Goal: Task Accomplishment & Management: Manage account settings

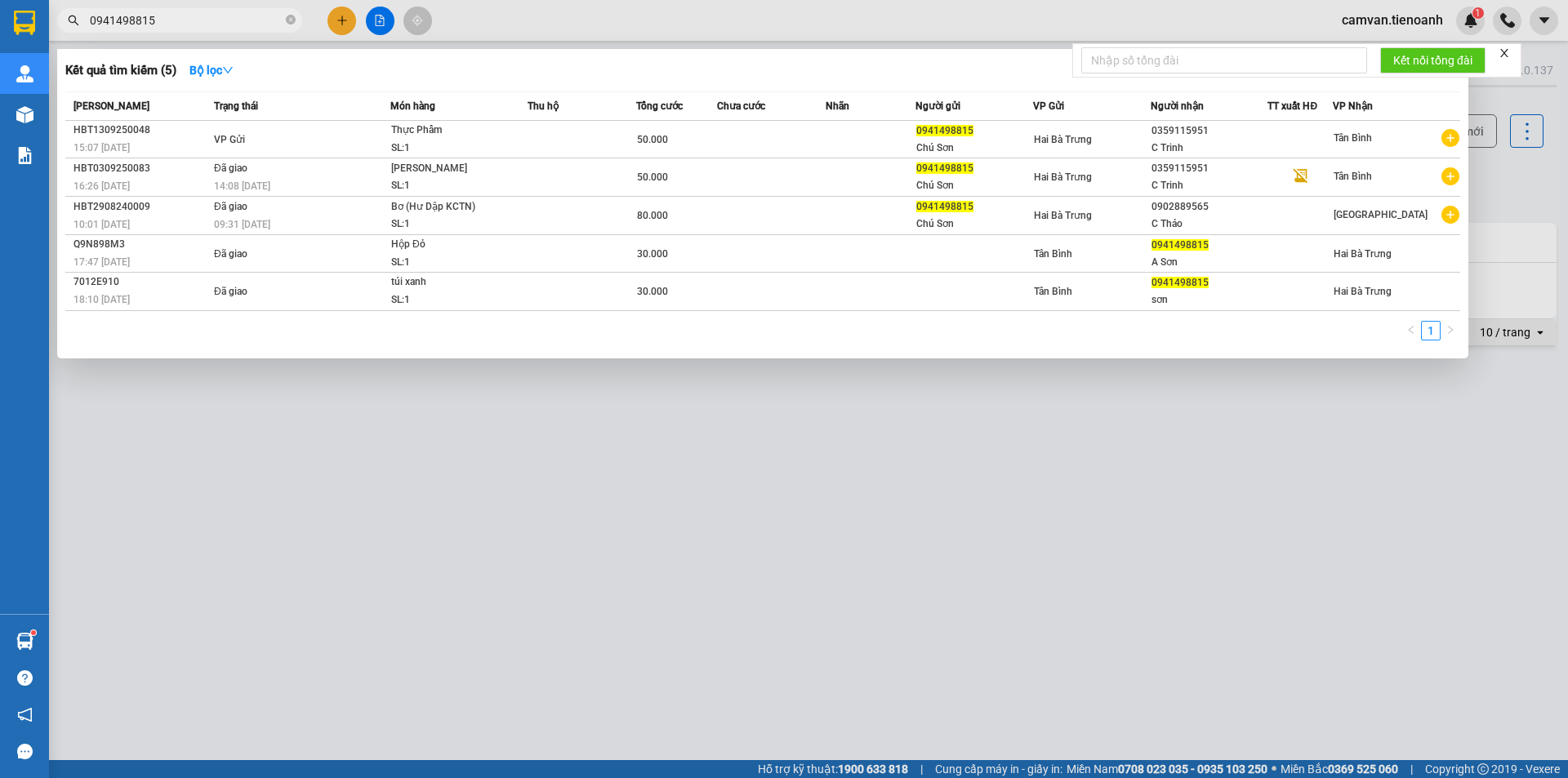
click at [1550, 17] on div at bounding box center [784, 389] width 1568 height 778
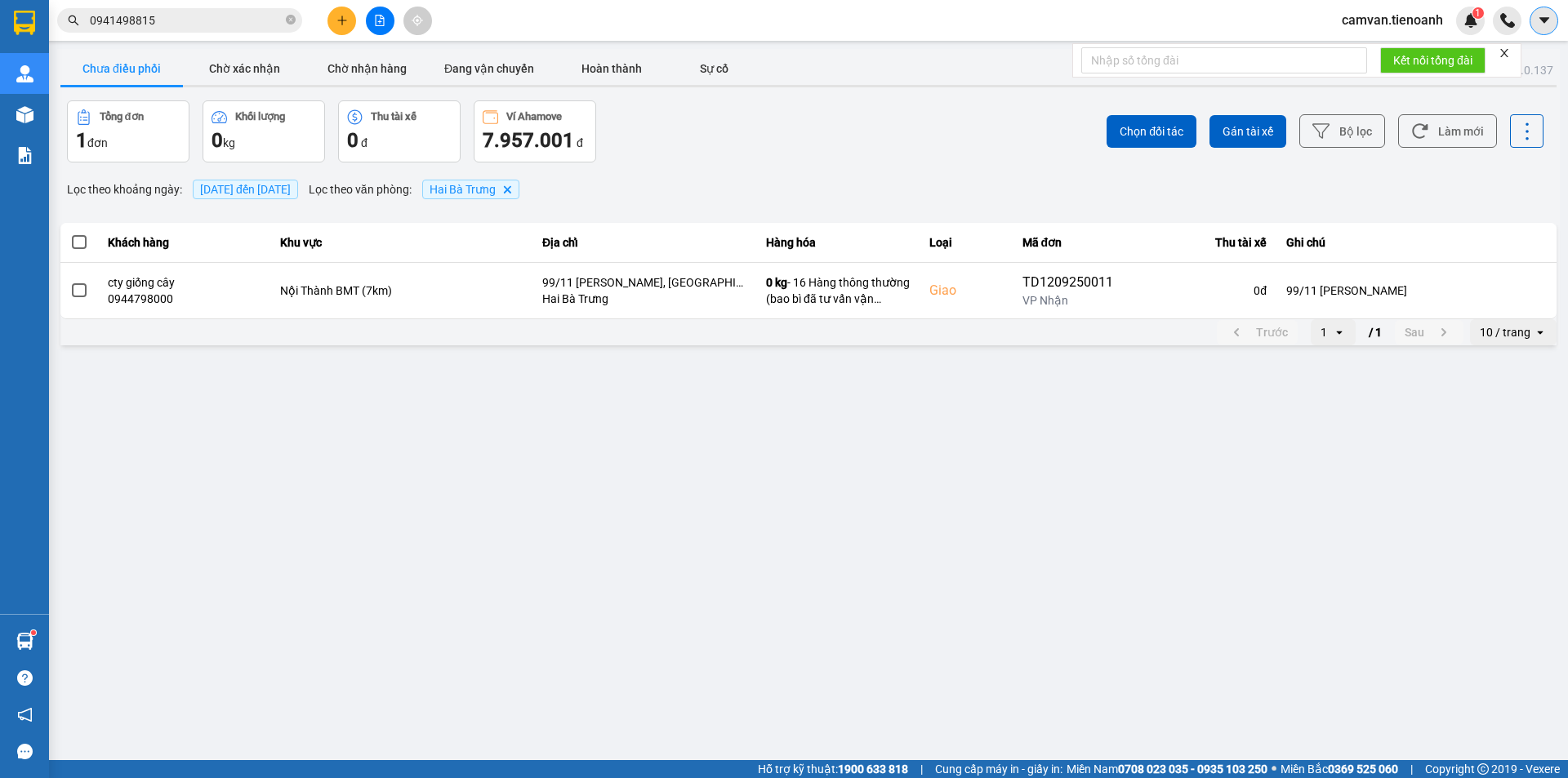
click at [1534, 26] on button at bounding box center [1543, 21] width 29 height 29
click at [1386, 24] on span "camvan.tienoanh" at bounding box center [1391, 19] width 127 height 20
click at [1348, 51] on li "Đăng xuất" at bounding box center [1391, 50] width 127 height 26
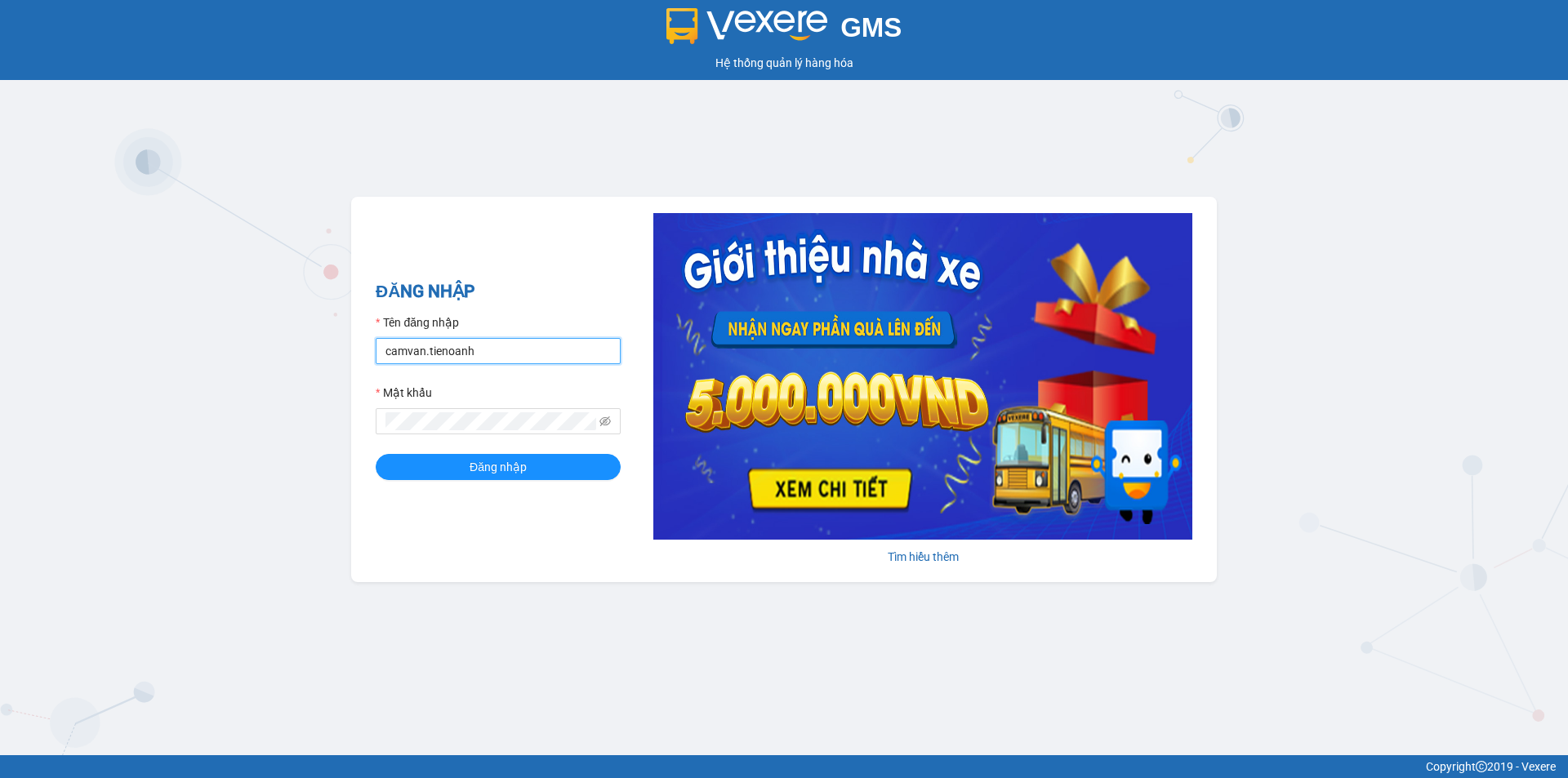
click at [421, 347] on input "camvan.tienoanh" at bounding box center [498, 350] width 245 height 26
type input "dieulinh.tienoanh"
click at [215, 415] on div "GMS Hệ thống quản lý hàng hóa ĐĂNG NHẬP Tên đăng nhập dieulinh.tienoanh Mật khẩ…" at bounding box center [784, 377] width 1568 height 755
drag, startPoint x: 431, startPoint y: 465, endPoint x: 421, endPoint y: 445, distance: 22.4
click at [431, 465] on button "Đăng nhập" at bounding box center [498, 467] width 245 height 26
